Goal: Task Accomplishment & Management: Use online tool/utility

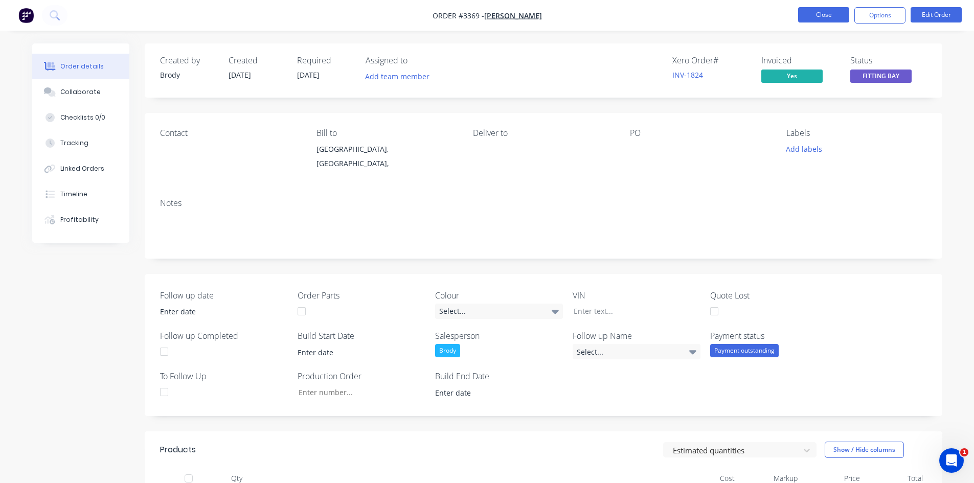
click at [833, 13] on button "Close" at bounding box center [823, 14] width 51 height 15
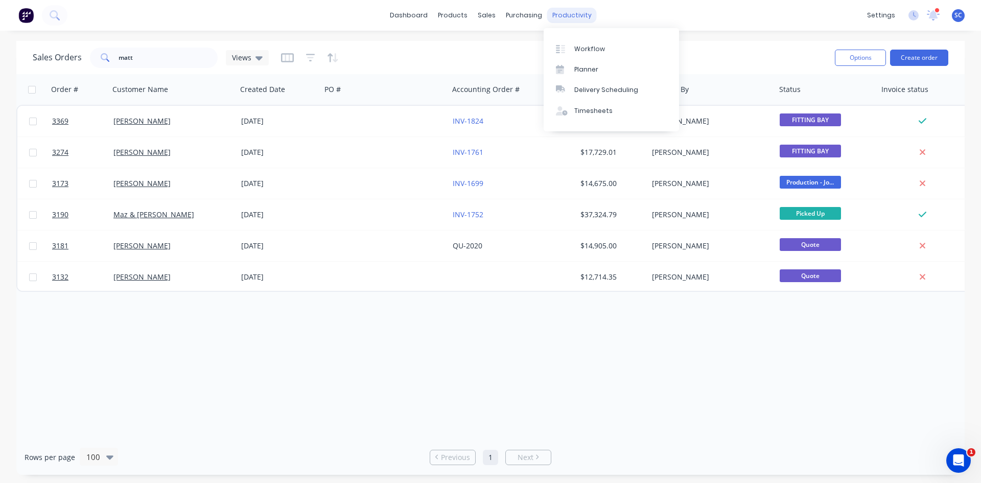
click at [561, 13] on div "productivity" at bounding box center [572, 15] width 50 height 15
click at [573, 55] on link "Workflow" at bounding box center [611, 48] width 135 height 20
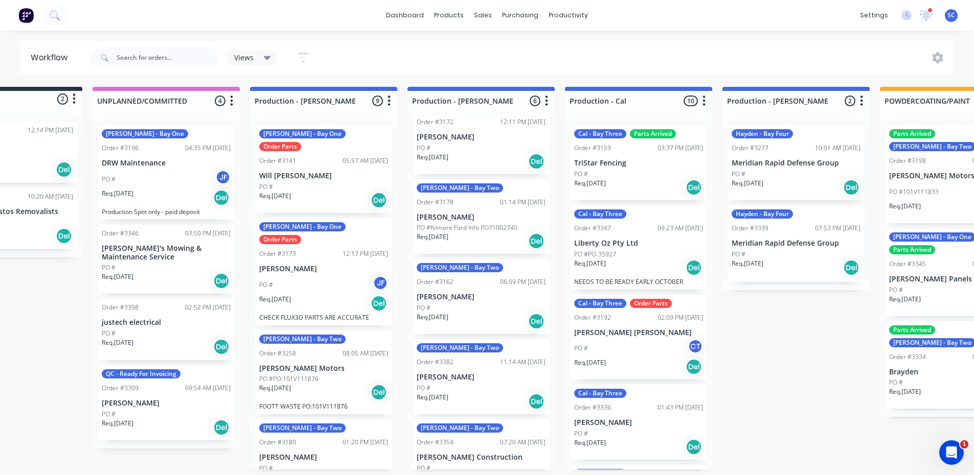
click at [326, 276] on div "PO # JF" at bounding box center [323, 285] width 129 height 19
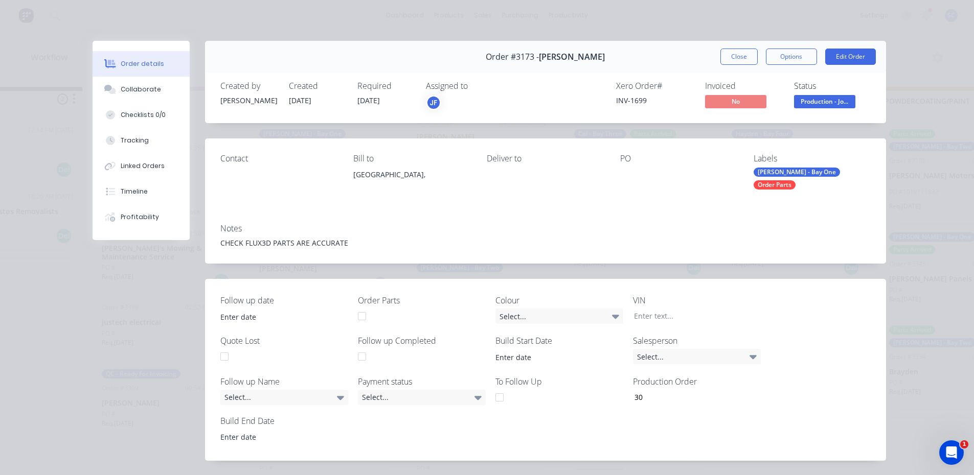
click at [744, 65] on div "Order #3173 - [PERSON_NAME] Close Options Edit Order" at bounding box center [545, 57] width 681 height 32
click at [741, 57] on button "Close" at bounding box center [738, 57] width 37 height 16
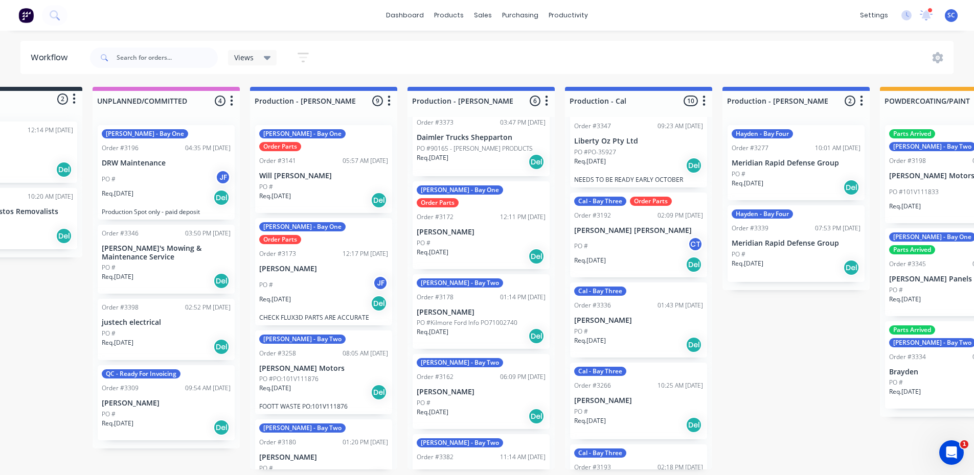
scroll to position [0, 87]
click at [742, 35] on div "dashboard products sales purchasing productivity dashboard products Product Cat…" at bounding box center [400, 207] width 974 height 414
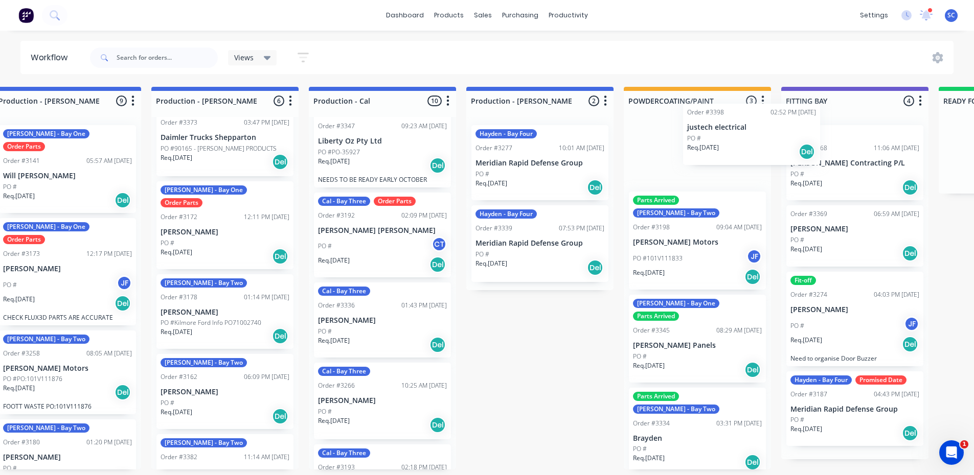
scroll to position [0, 343]
drag, startPoint x: 93, startPoint y: 324, endPoint x: 679, endPoint y: 148, distance: 611.9
click at [679, 148] on div "Submitted 2 Status colour #273444 hex #273444 Save Cancel Summaries Total order…" at bounding box center [649, 278] width 2001 height 383
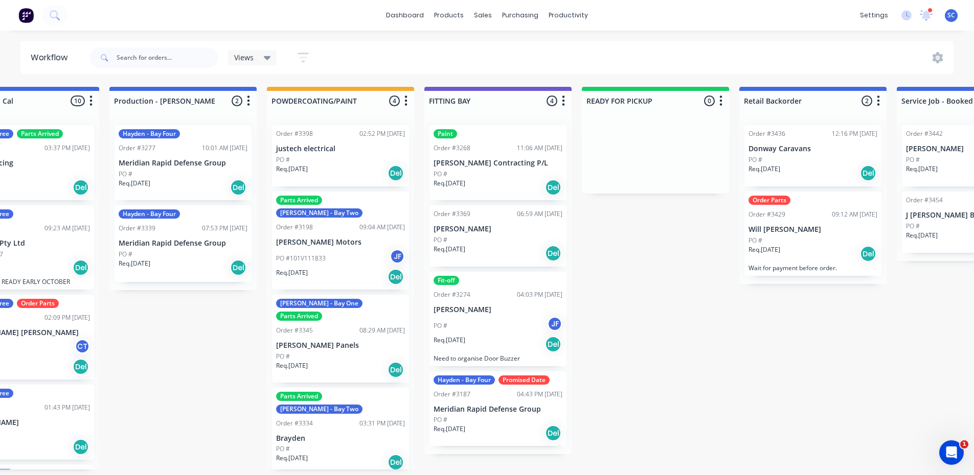
scroll to position [0, 766]
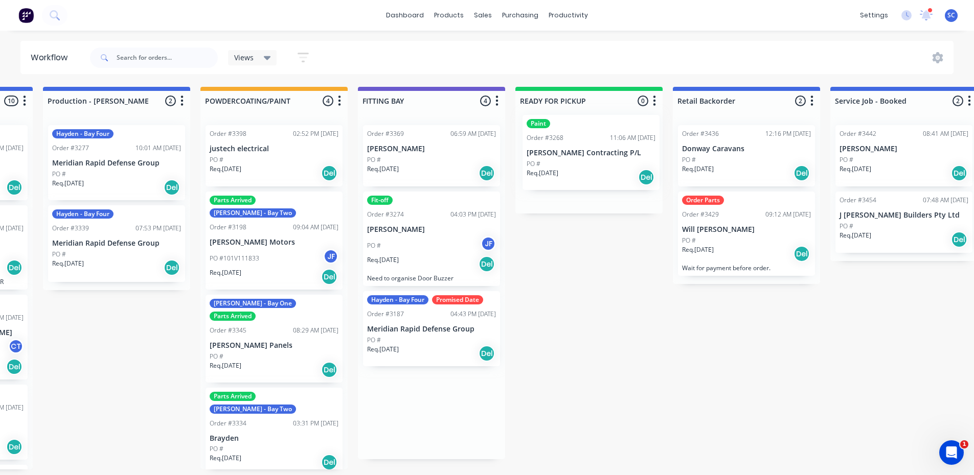
drag, startPoint x: 418, startPoint y: 172, endPoint x: 581, endPoint y: 165, distance: 163.7
click at [583, 160] on div "Submitted 2 Status colour #273444 hex #273444 Save Cancel Summaries Total order…" at bounding box center [226, 278] width 2001 height 383
click at [585, 162] on p "[PERSON_NAME] Contracting P/L" at bounding box center [588, 163] width 129 height 9
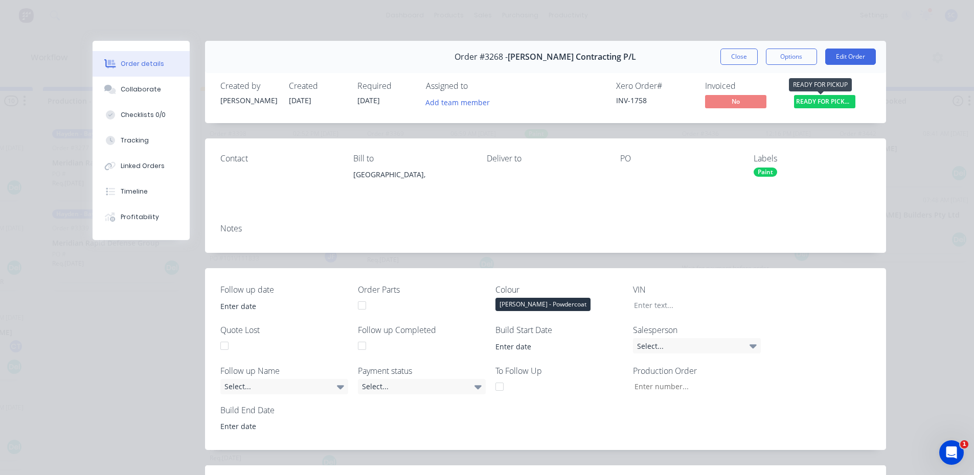
click at [807, 103] on span "READY FOR PICKU..." at bounding box center [824, 101] width 61 height 13
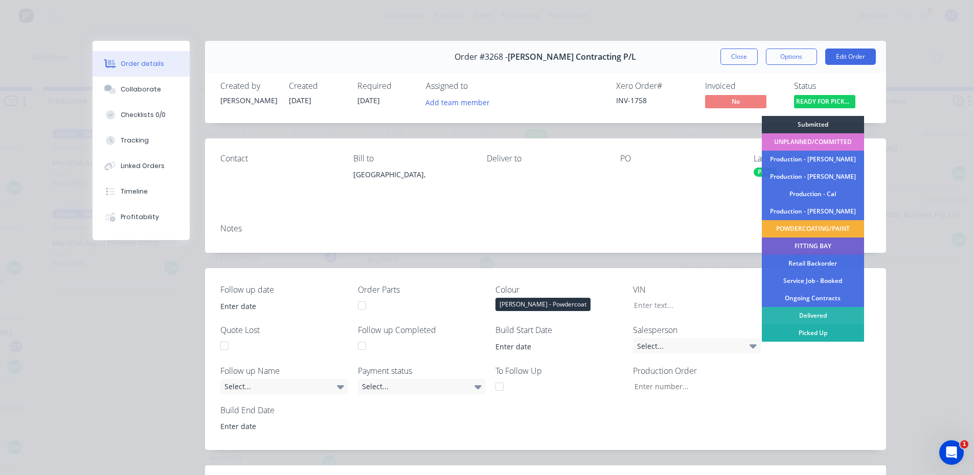
click at [800, 336] on div "Picked Up" at bounding box center [813, 333] width 102 height 17
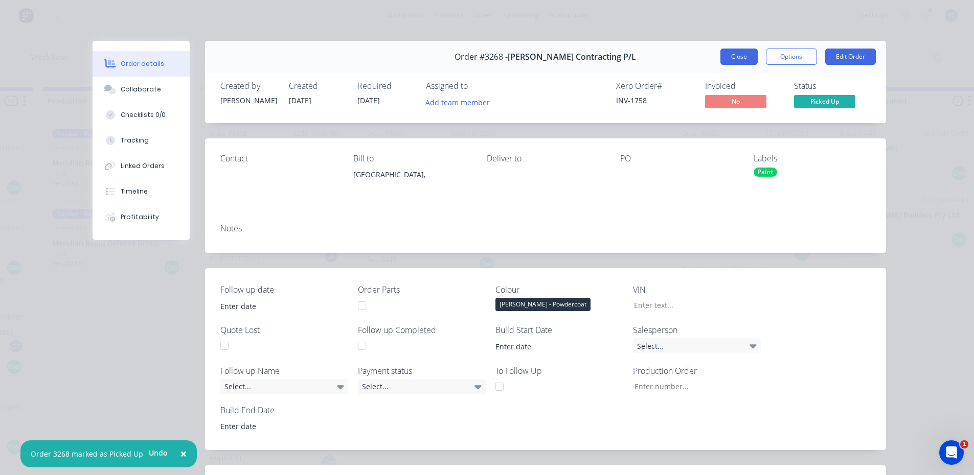
click at [731, 53] on button "Close" at bounding box center [738, 57] width 37 height 16
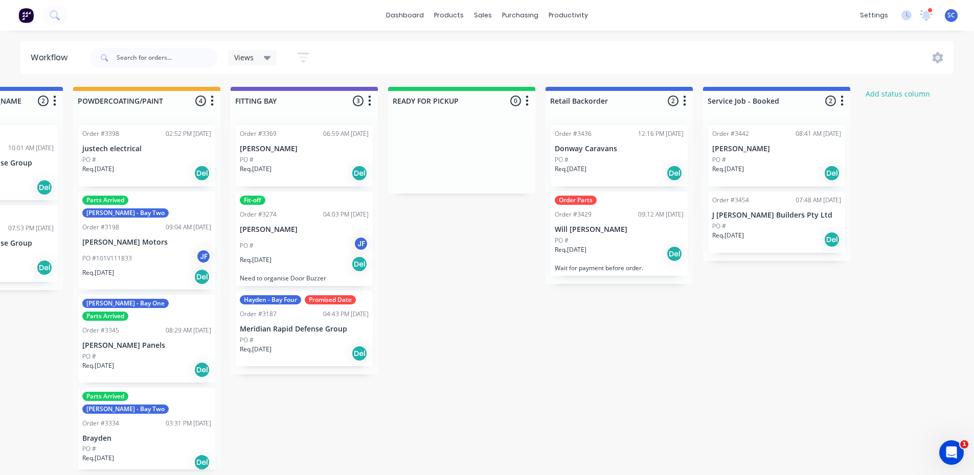
scroll to position [0, 899]
